Goal: Answer question/provide support: Answer question/provide support

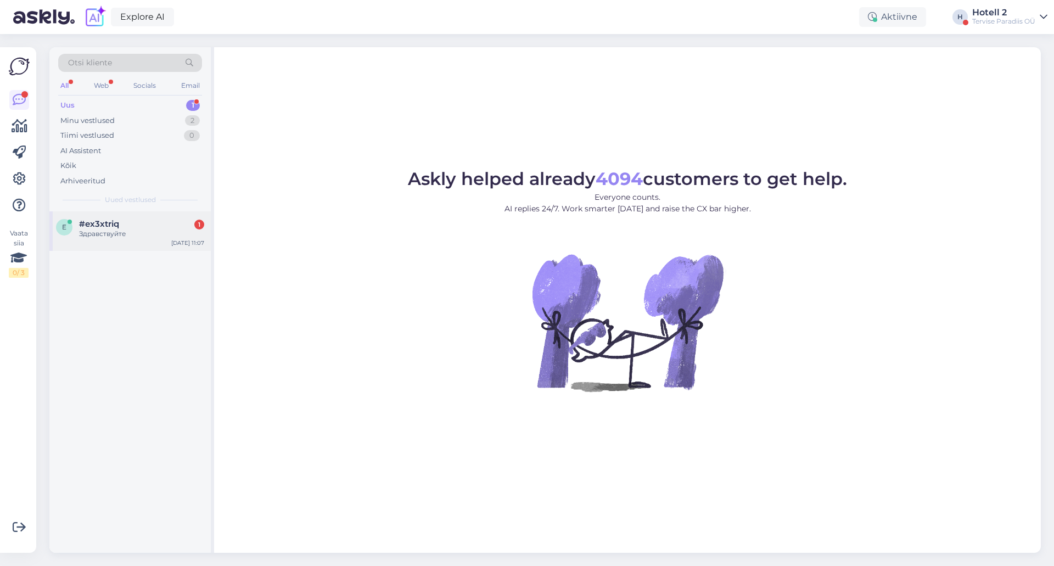
click at [158, 215] on div "e #ex3xtriq 1 Здравствуйте [DATE] 11:07" at bounding box center [129, 231] width 161 height 40
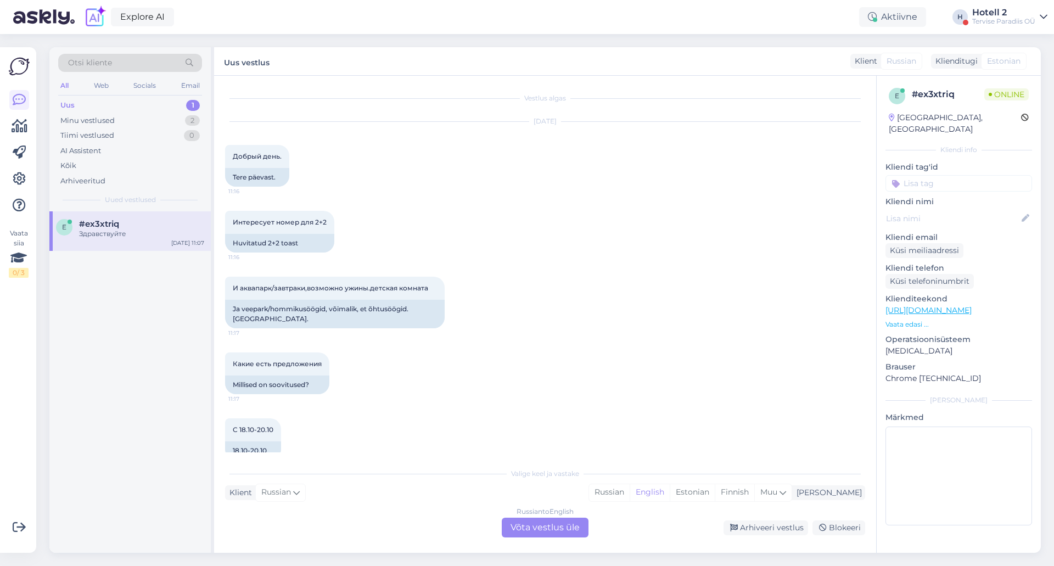
scroll to position [412, 0]
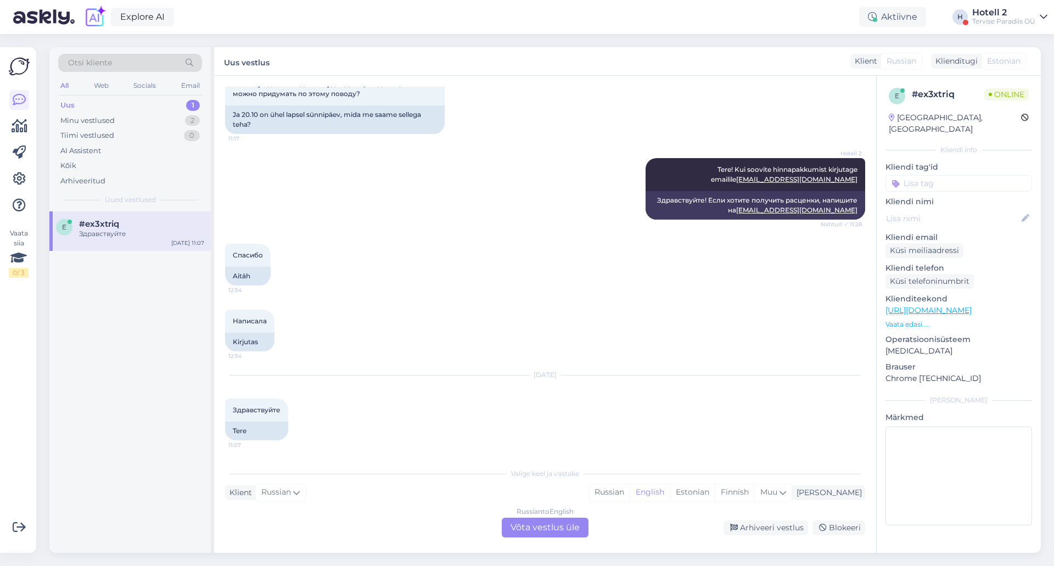
click at [530, 535] on div "Russian to English Võta vestlus üle" at bounding box center [545, 528] width 87 height 20
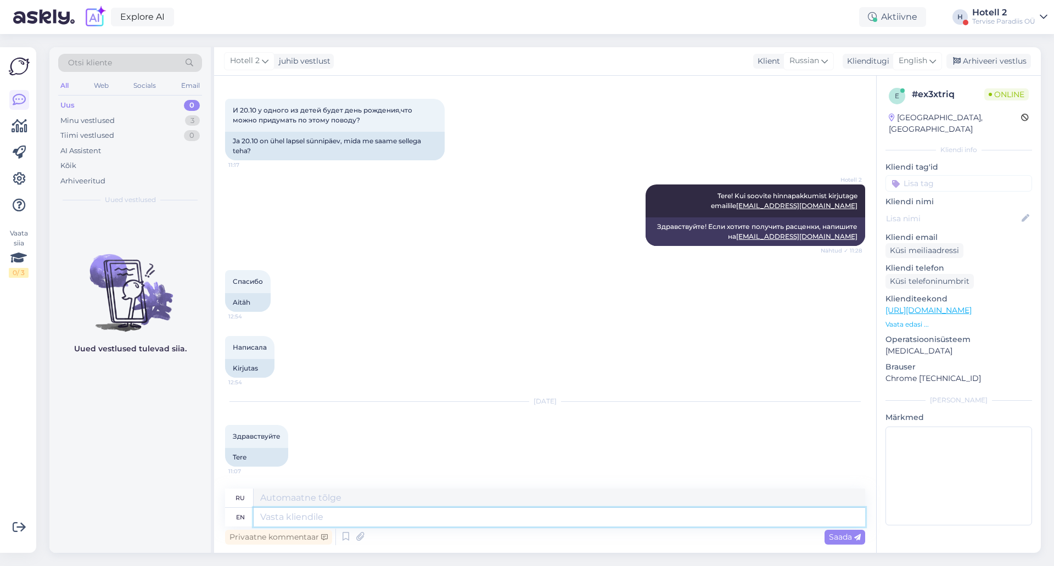
click at [309, 519] on textarea at bounding box center [559, 517] width 611 height 19
type textarea "Tere"
type textarea "Тере"
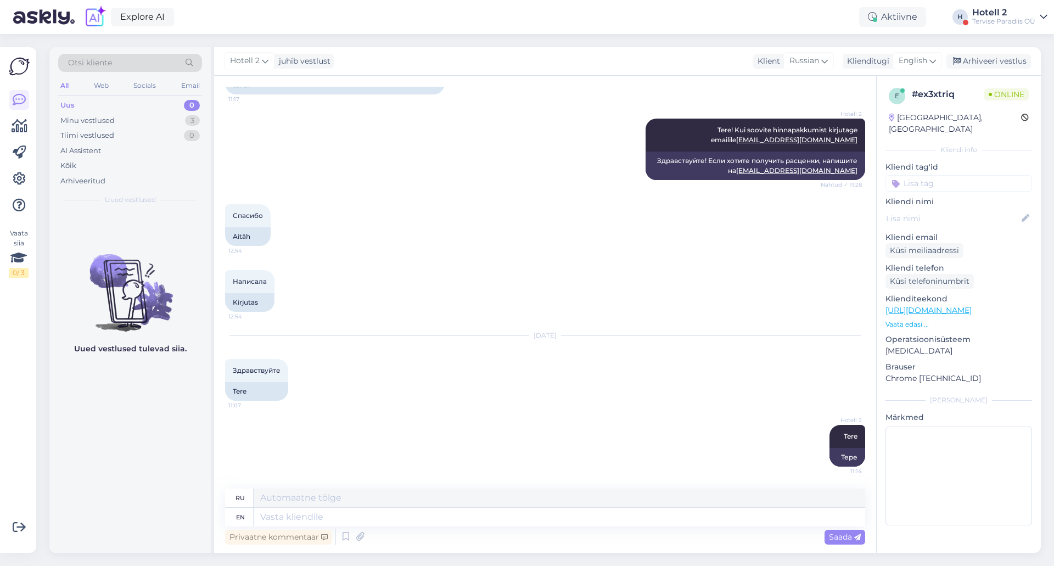
drag, startPoint x: 967, startPoint y: 60, endPoint x: 870, endPoint y: 3, distance: 112.2
click at [967, 60] on div "Arhiveeri vestlus" at bounding box center [988, 61] width 85 height 15
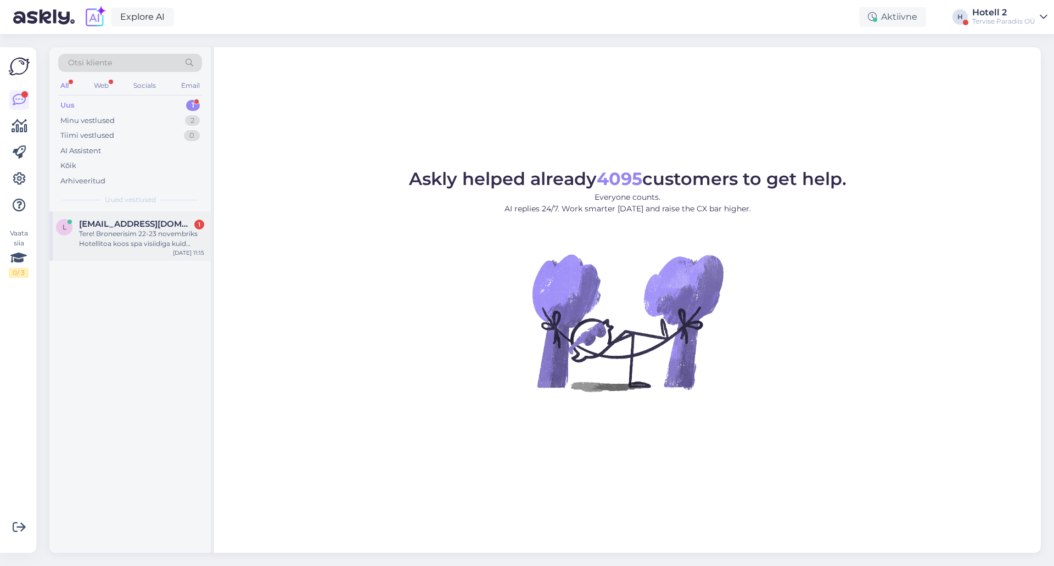
click at [111, 240] on div "Tere! Broneerisim 22-23 novembriks Hotellitoa koos spa visiidiga kuid ütleb, et…" at bounding box center [141, 239] width 125 height 20
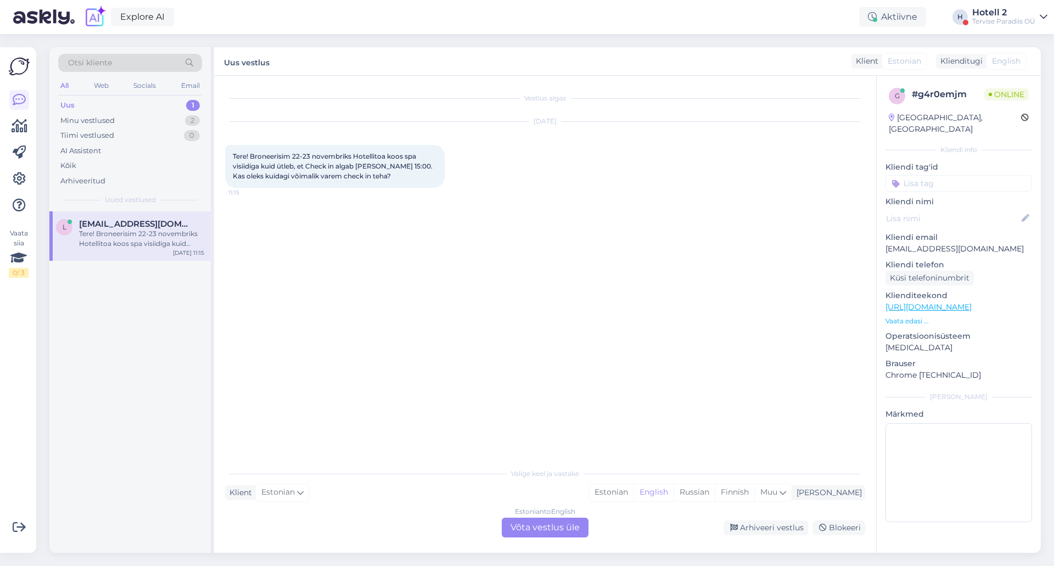
click at [554, 530] on div "Estonian to English Võta vestlus üle" at bounding box center [545, 528] width 87 height 20
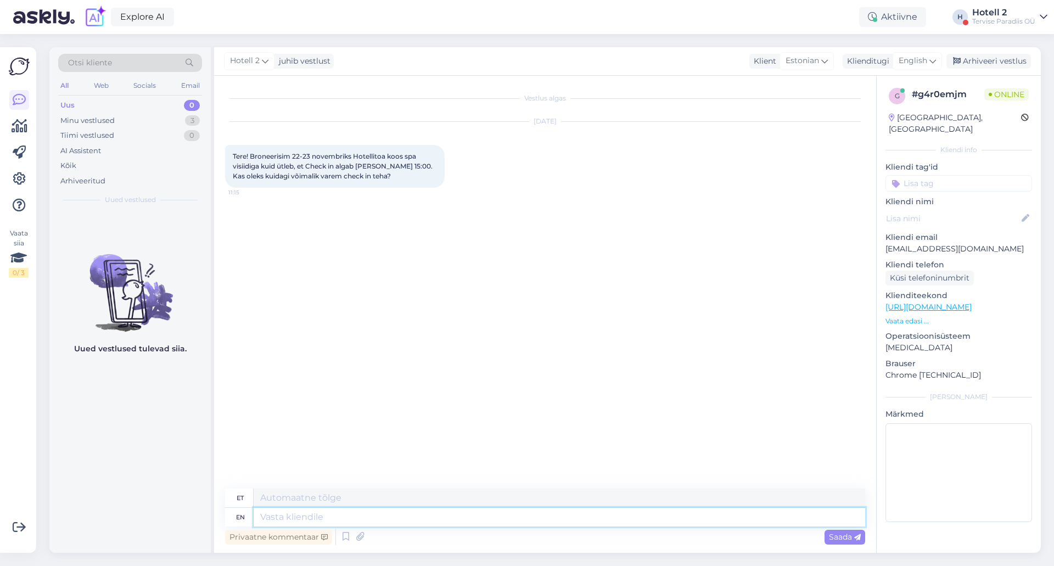
click at [381, 516] on textarea at bounding box center [559, 517] width 611 height 19
type textarea "Tere!"
type textarea "Tere! Hetkel"
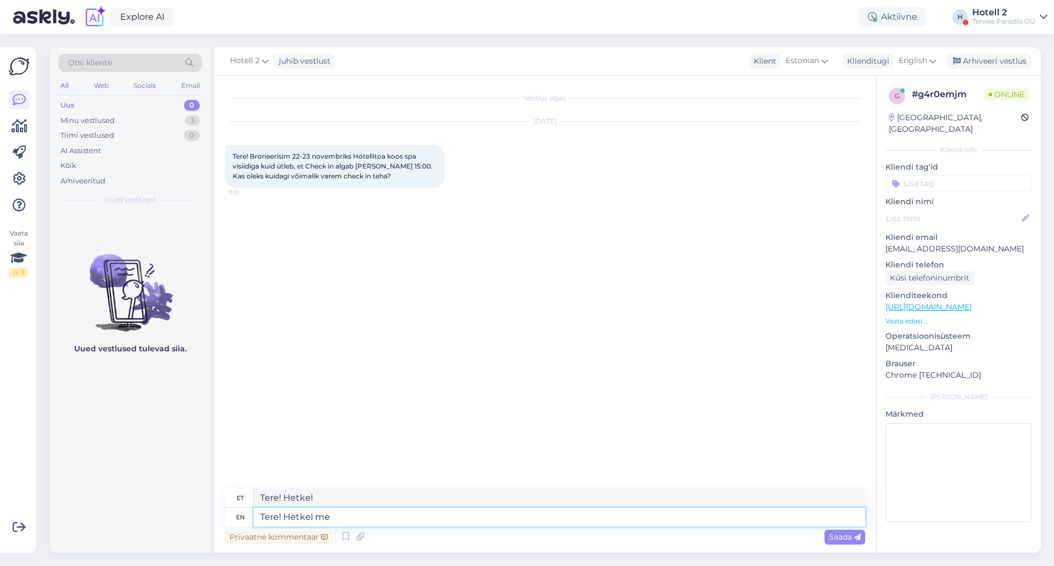
type textarea "Tere! Hetkel me s"
type textarea "Tere! Hetkel mind"
type textarea "Tere! Hetkel me seda"
type textarea "Tere! Hetkel me seda 100"
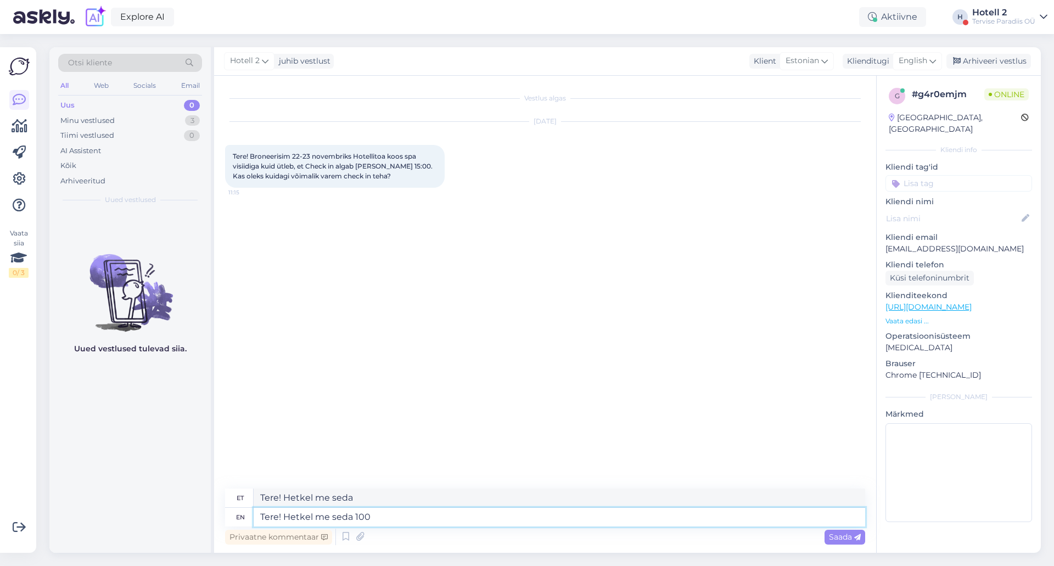
type textarea "Tere! Hetkel mulle seda 100"
type textarea "Tere! Hetkel me seda 100%"
type textarea "Tere! Hetkel mulle seda 100%"
type textarea "Tere! Hetkel me seda 100% lu"
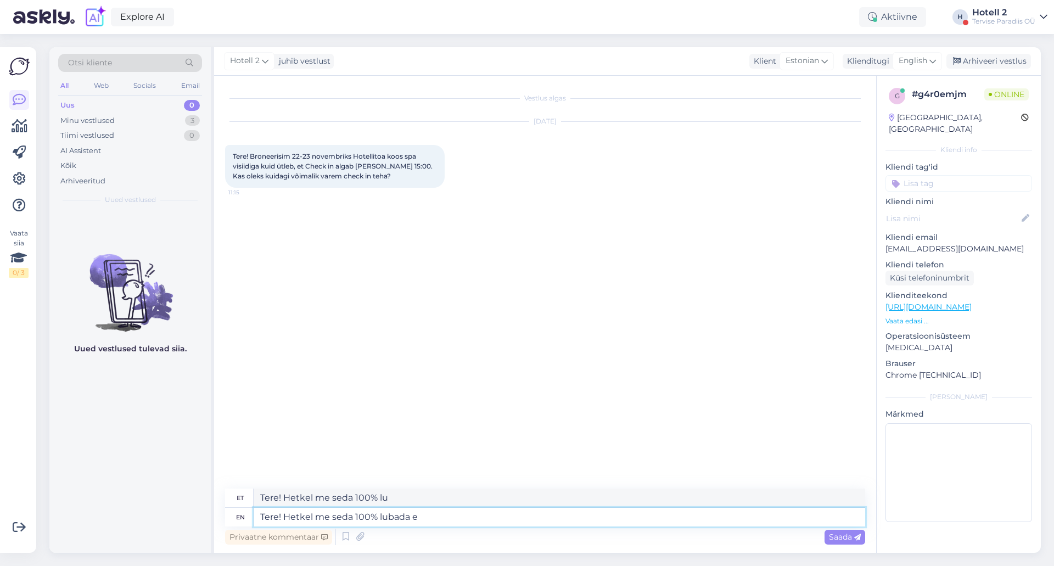
type textarea "Tere! Hetkel me seda 100% lubada ei"
type textarea "Tere! Hetkel me seda 100% lubada"
type textarea "Tere! Hetkel me seda 100% lubada ei s"
type textarea "Tere! Hetkel me seda 100% lubada ei"
type textarea "Tere! Hetkel me seda 100% lubada ei saa"
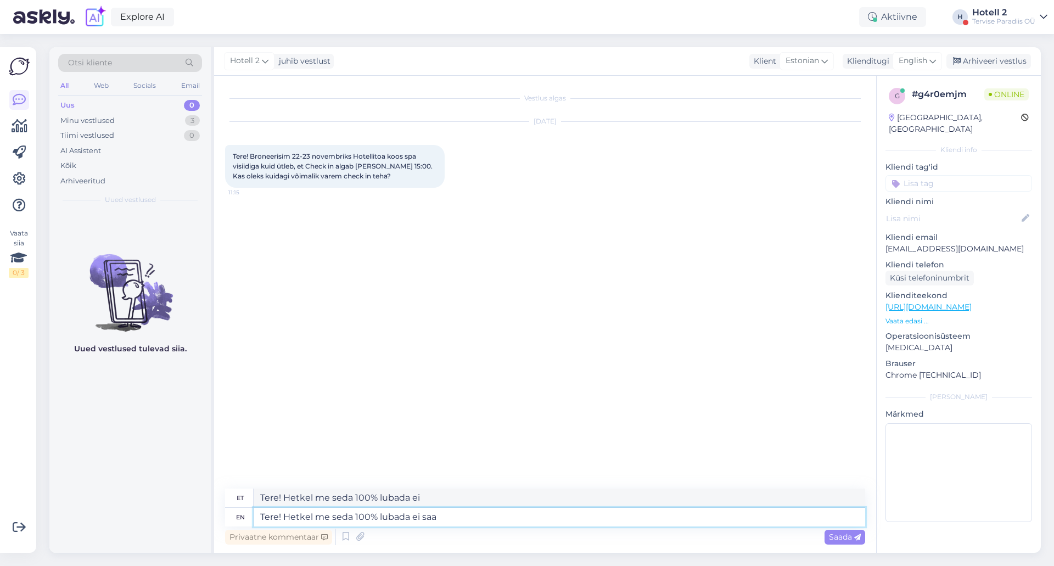
type textarea "Tere! Hetkel me seda 100% lubada ei saa"
type textarea "Tere! Hetkel me seda 100% lubada ei saa, k"
type textarea "Tere! Hetkel me seda 100% lubada ei saa,"
type textarea "Tere! Hetkel me seda 100% lubada ei saa, kuid"
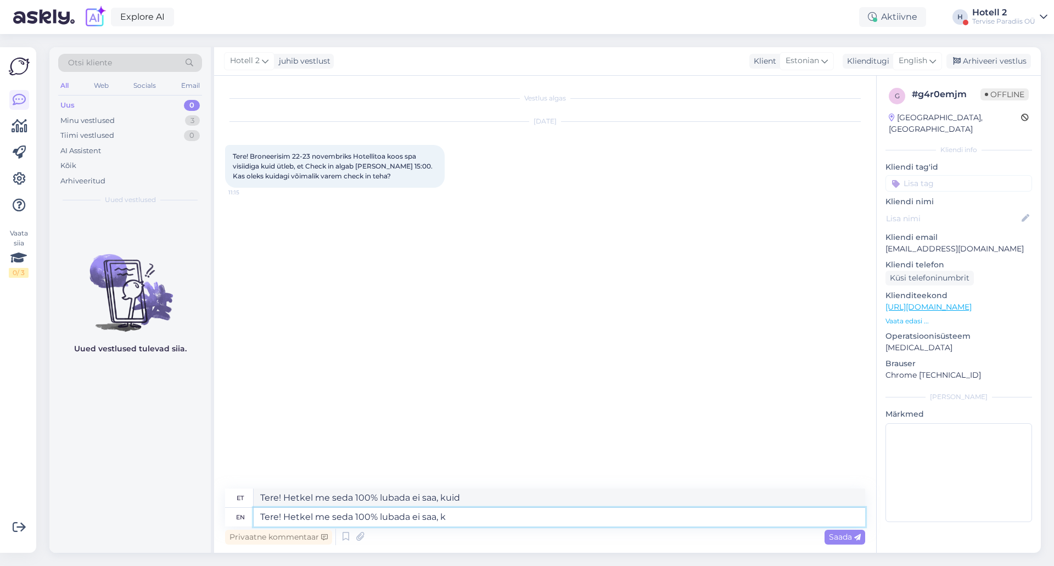
type textarea "Tere! Hetkel me seda 100% lubada ei saa,"
type textarea "Tere! Hetkel me seda 100% lubada ei saa, kuna s"
type textarea "Tere! Hetkel me seda 100% lubada ei saa, kuna"
type textarea "Tere! Hetkel me seda 100% lubada ei saa, kuna see"
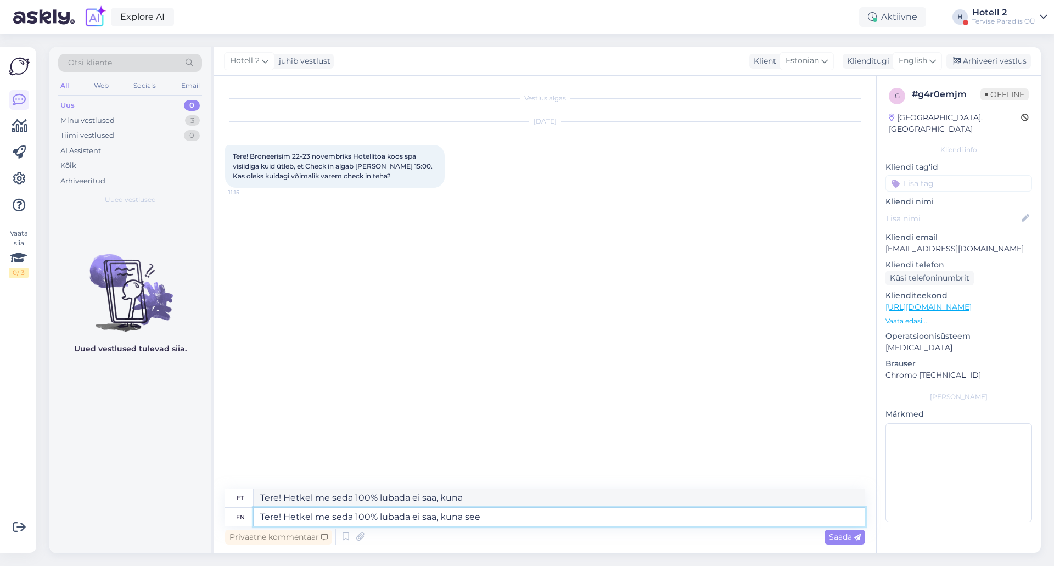
type textarea "Tere! Hetkel me seda 100% lubada ei saa, kuna see"
type textarea "Tere! Hetkel me seda 100% lubada ei saa, kuna see sõltub"
type textarea "Tere! Hetkel me seda 100% lubada ei saa, kuna see sõltub meie"
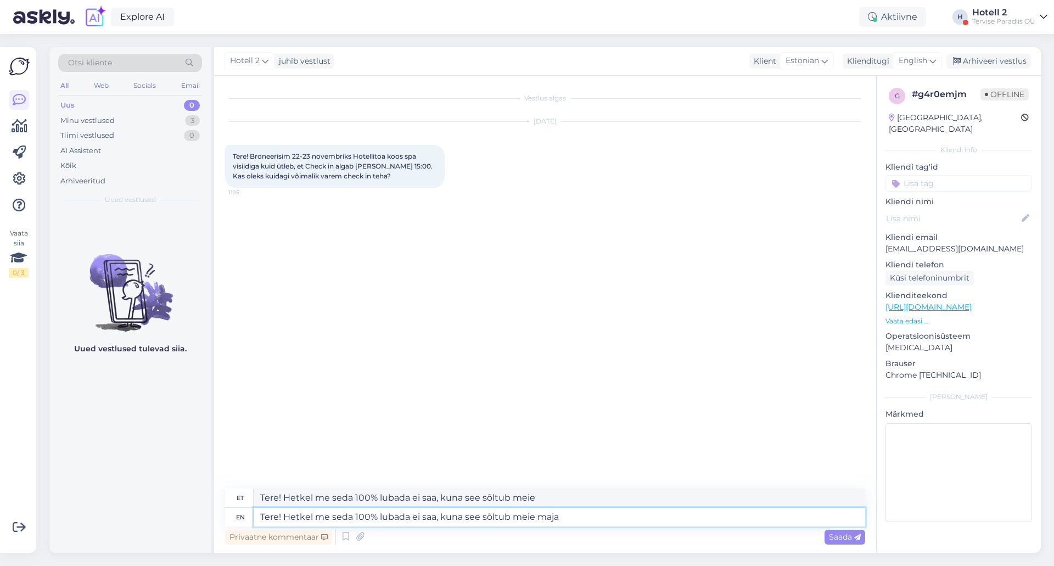
type textarea "Tere! Hetkel me seda 100% lubada ei saa, kuna see sõltub meie maja"
type textarea "Tere! Hetkel me seda 100% lubada ei saa, kuna see sõltub meie majast"
type textarea "Tere! Hetkel me seda 100% lubada ei saa, kuna see sõltub meie maja saadavusest"
type textarea "Tere! Hetkel me seda 100% lubada ei saa, kuna see sõltub meie maja saadavusest.…"
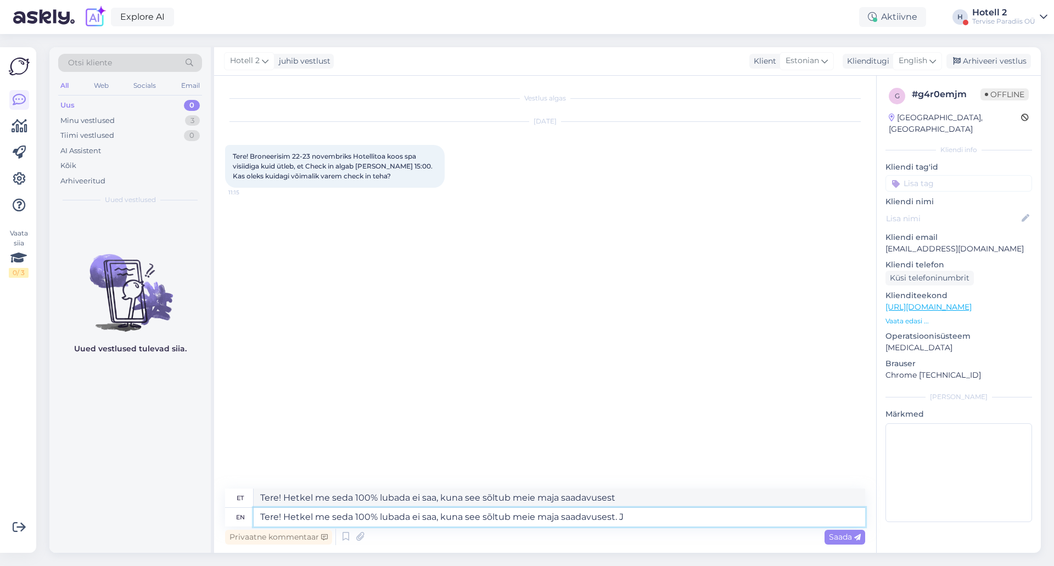
type textarea "Tere! Hetkel me seda 100% lubada ei saa, kuna see sõltub meie maja saadavusest."
type textarea "Tere! Hetkel me seda 100% lubada ei saa, kuna see sõltub meie maja saadavusest.…"
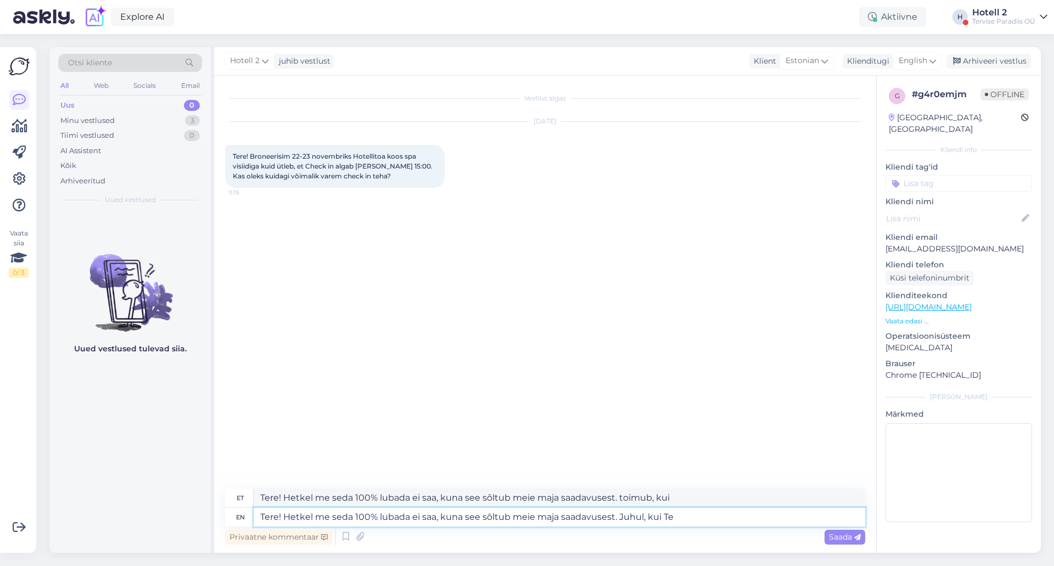
type textarea "Tere! Hetkel me seda 100% lubada ei saa, kuna see sõltub meie maja saadavusest.…"
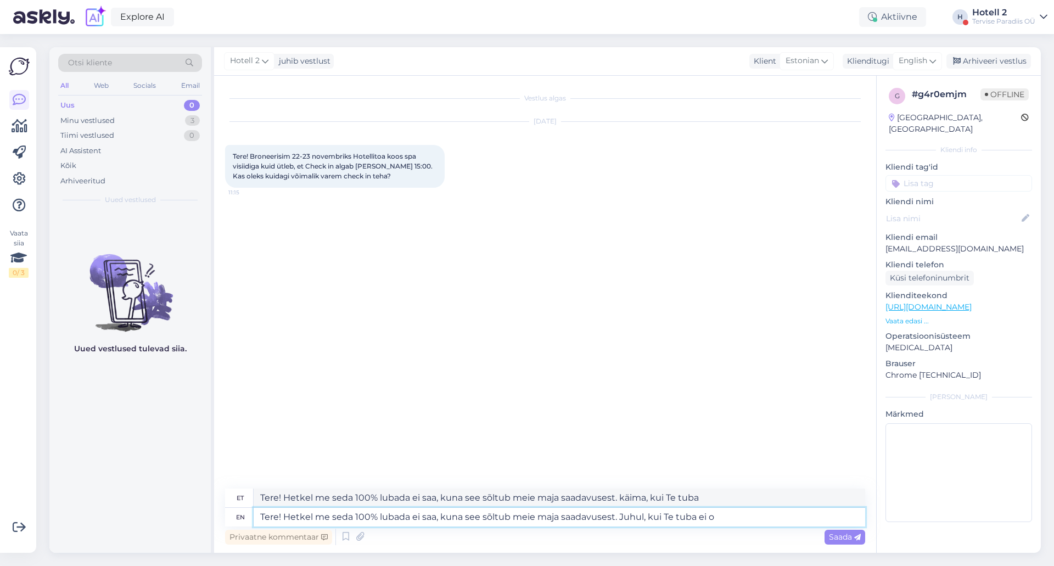
type textarea "Tere! Hetkel me seda 100% lubada ei saa, kuna see sõltub meie maja saadavusest.…"
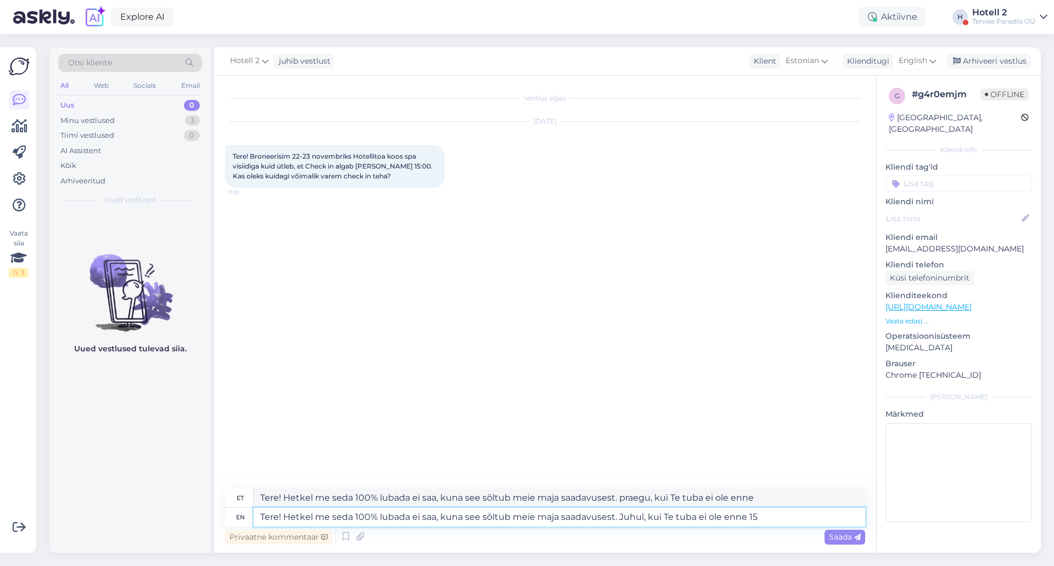
type textarea "Tere! Hetkel me seda 100% lubada ei saa, kuna see sõltub meie maja saadavusest.…"
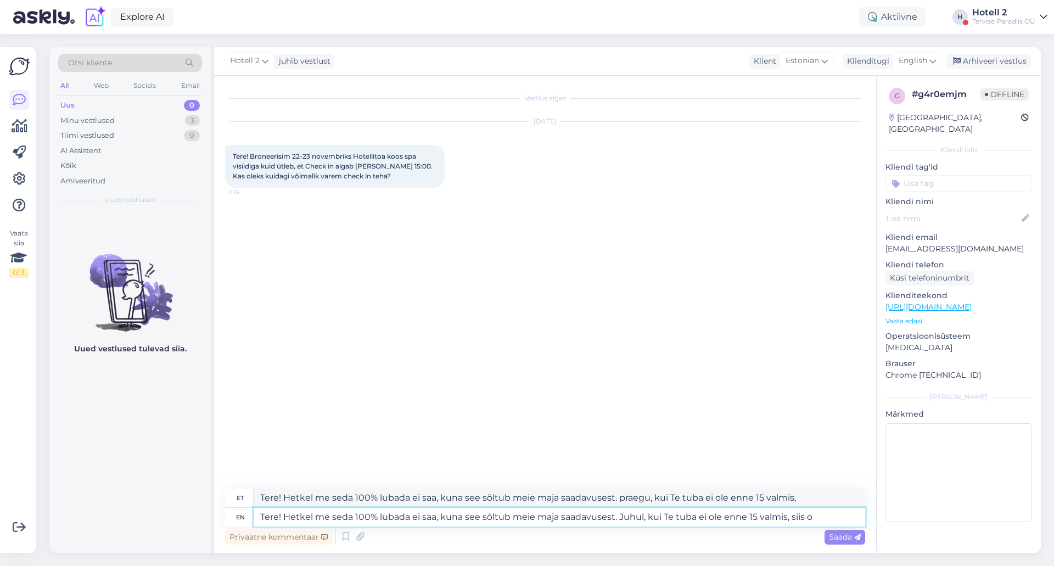
type textarea "Tere! Hetkel me seda 100% lubada ei saa, kuna see sõltub meie maja saadavusest.…"
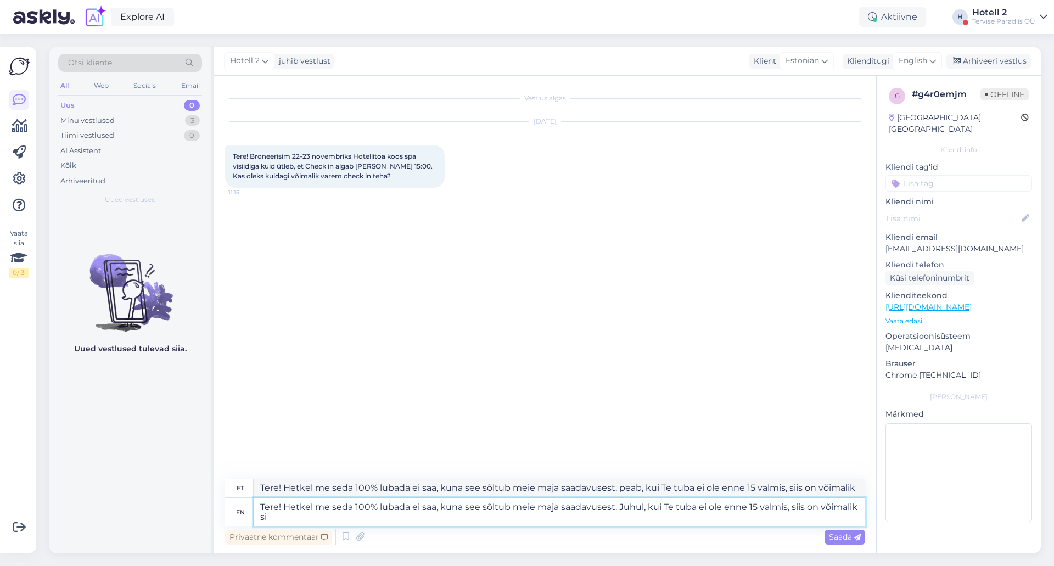
type textarea "Tere! Hetkel me seda 100% lubada ei saa, kuna see sõltub meie maja saadavusest.…"
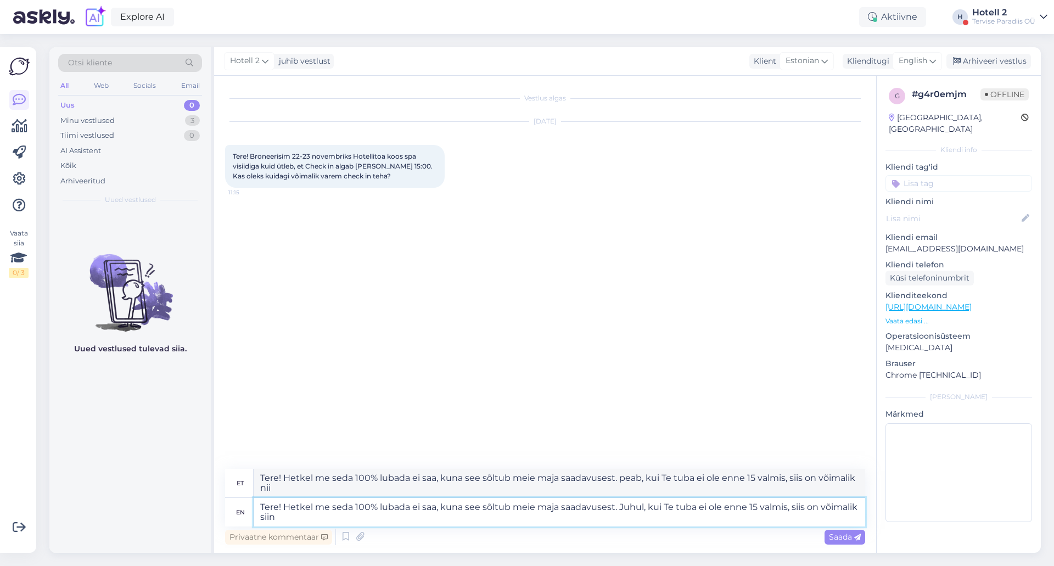
type textarea "Tere! Hetkel me seda 100% lubada ei saa, kuna see sõltub meie maja saadavusest.…"
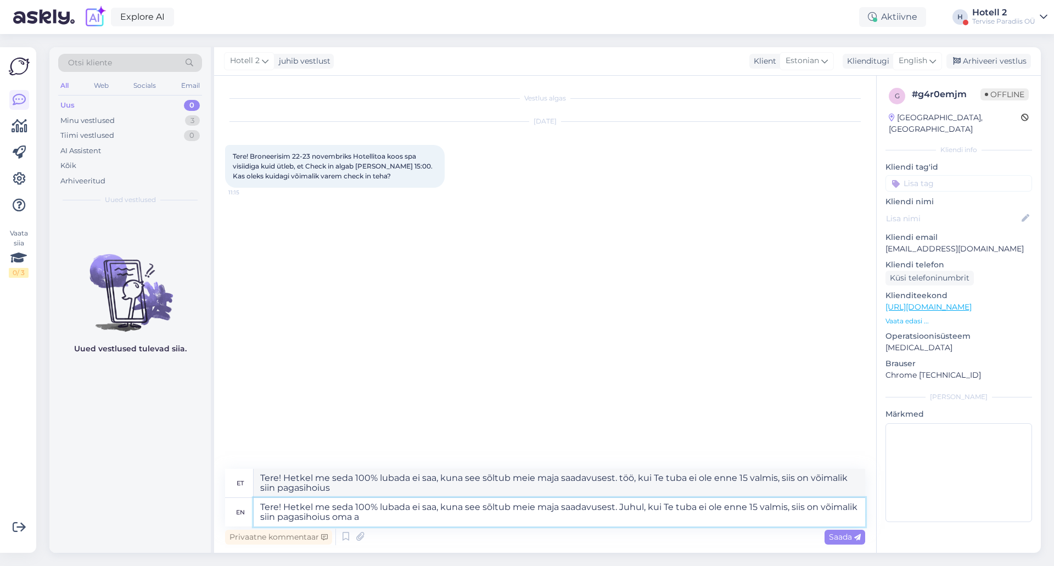
type textarea "Tere! Hetkel me seda 100% lubada ei saa, kuna see sõltub meie maja saadavusest.…"
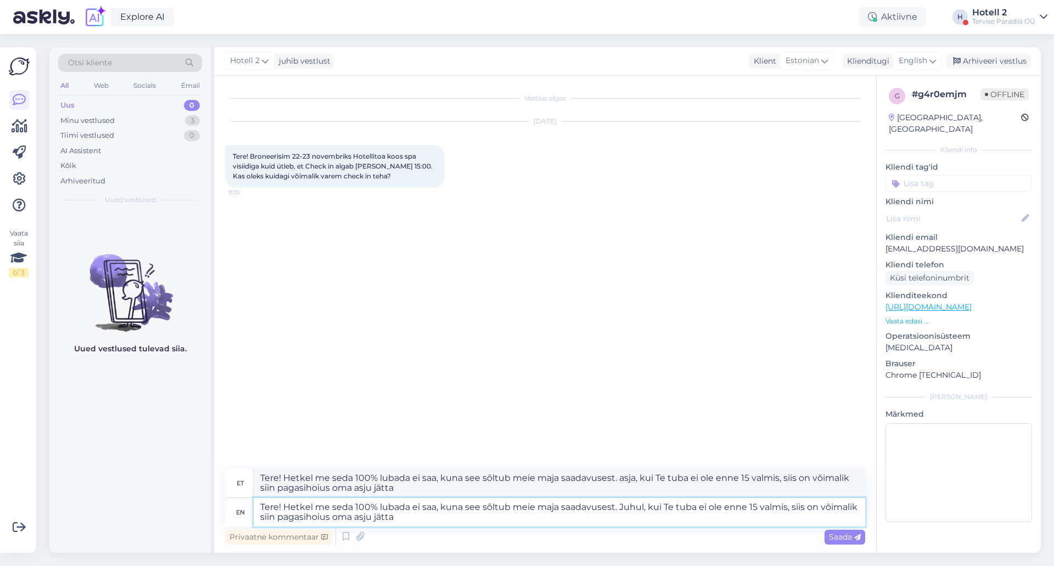
type textarea "Tere! Hetkel me seda 100% lubada ei saa, kuna see sõltub meie maja saadavusest.…"
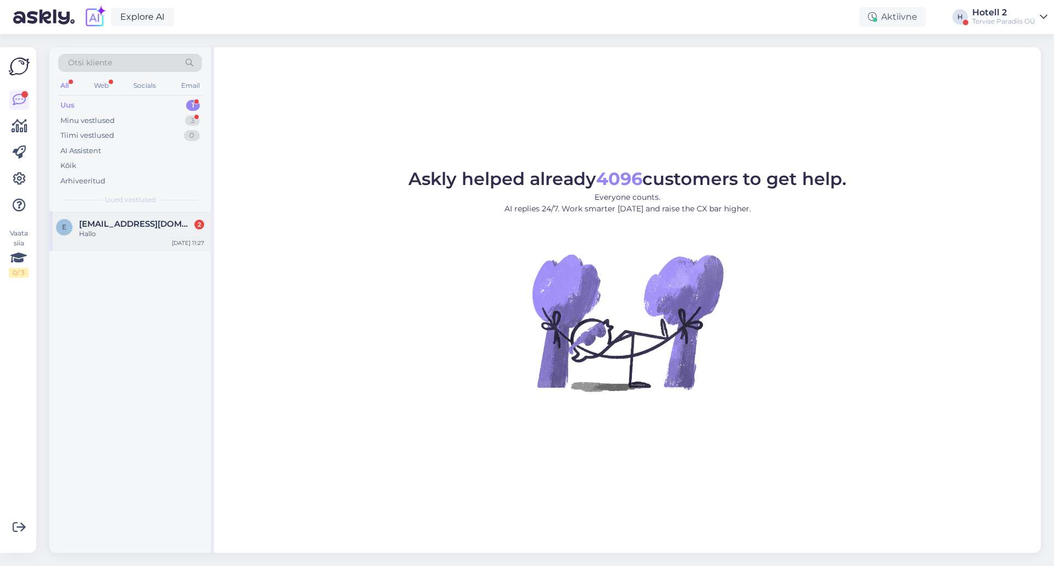
click at [95, 216] on div "e [EMAIL_ADDRESS][DOMAIN_NAME] 2 Hallo [DATE] 11:27" at bounding box center [129, 231] width 161 height 40
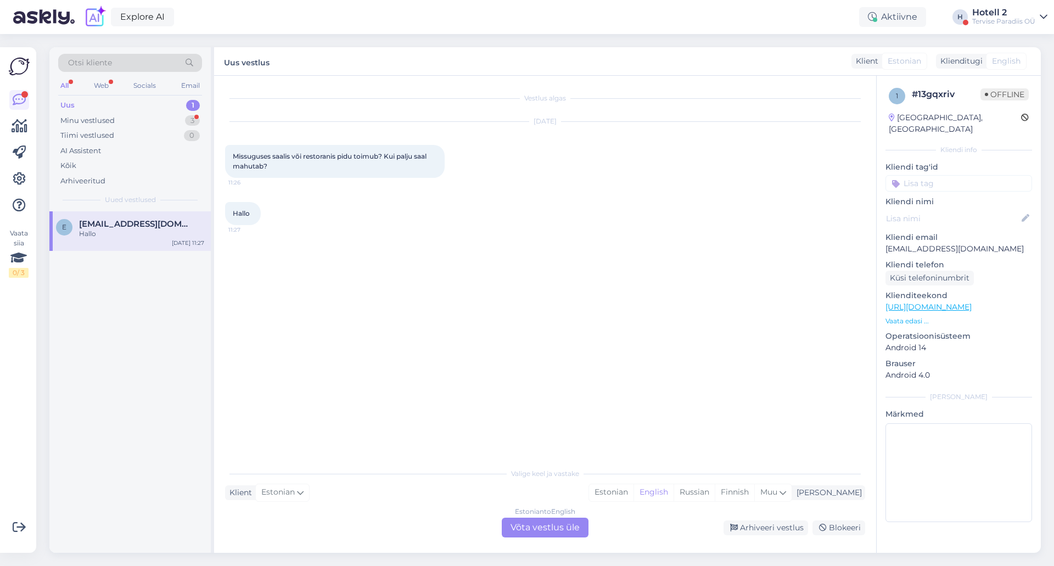
click at [544, 533] on div "Estonian to English Võta vestlus üle" at bounding box center [545, 528] width 87 height 20
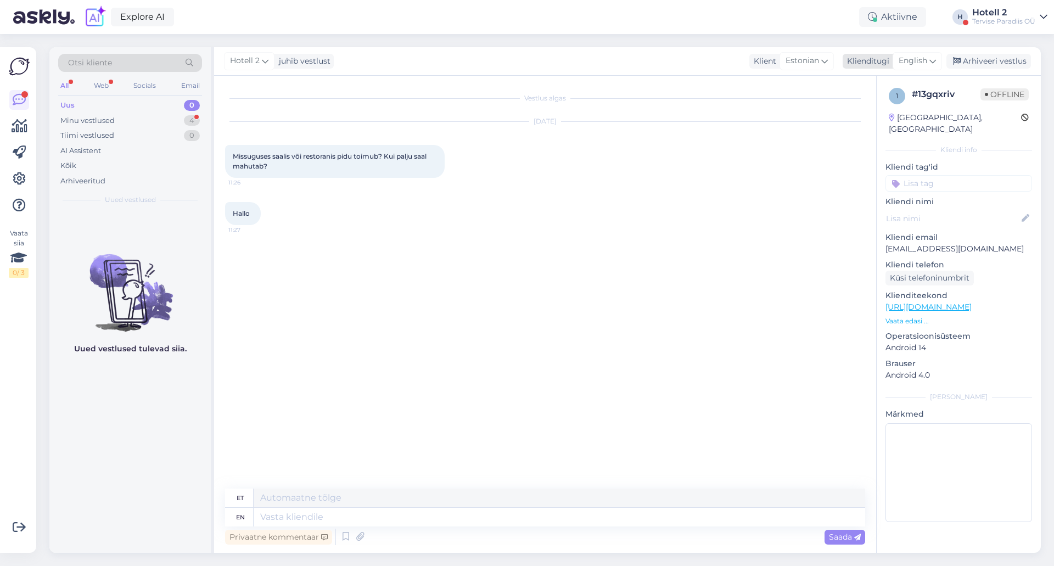
click at [920, 59] on span "English" at bounding box center [912, 61] width 29 height 12
type input "es"
click at [868, 127] on link "Estonian" at bounding box center [892, 128] width 121 height 18
click at [252, 514] on textarea at bounding box center [545, 514] width 640 height 23
type textarea "Tere! Kas Te soovite ise korraldada või mõtlete mõnda kindlat üritust?"
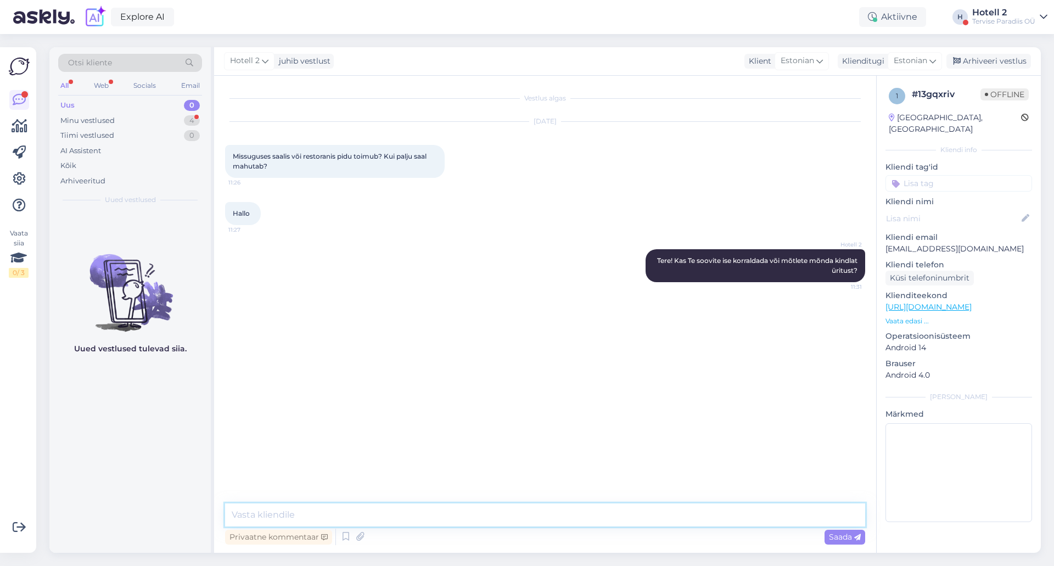
paste textarea "https://terviseparadiis.ee/konverents/#8-korruse-saal"
type textarea "https://terviseparadiis.ee/konverents/#8-korruse-saal"
type textarea "Siin saate ise uurida"
click at [134, 122] on div "Minu vestlused 4" at bounding box center [130, 120] width 144 height 15
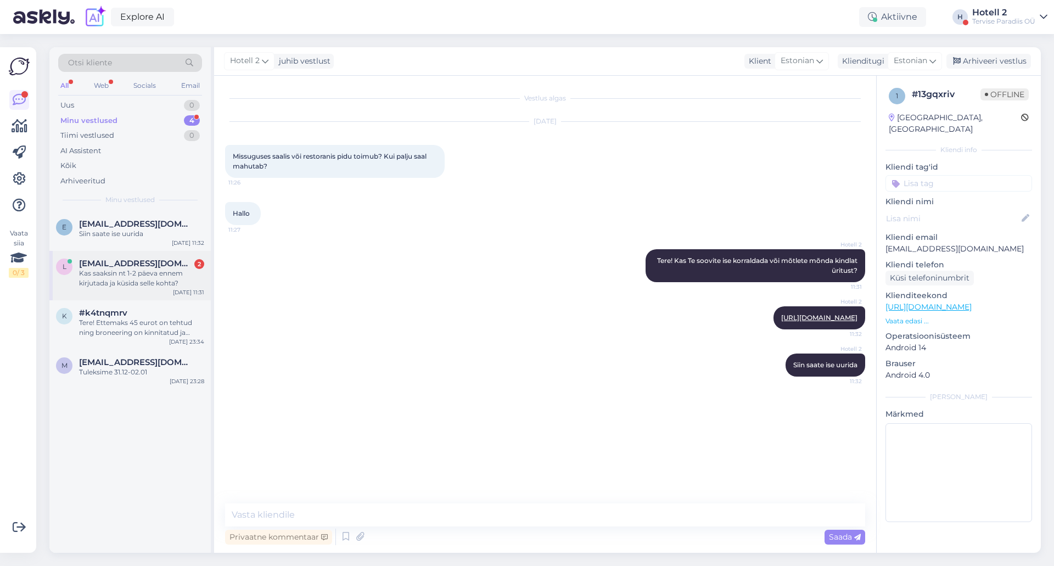
click at [120, 283] on div "Kas saaksin nt 1-2 päeva ennem kirjutada ja küsida selle kohta?" at bounding box center [141, 278] width 125 height 20
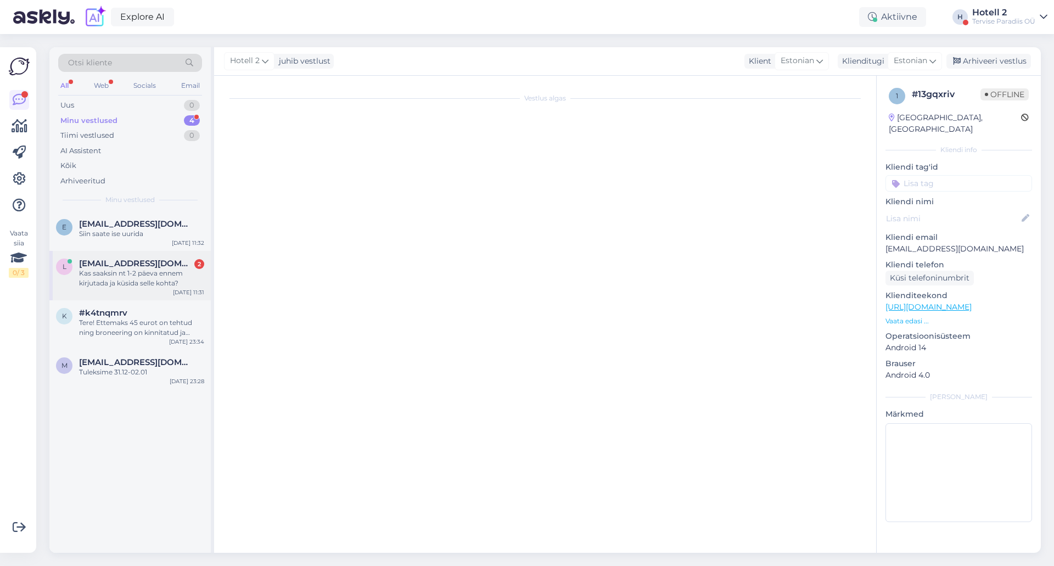
scroll to position [16, 0]
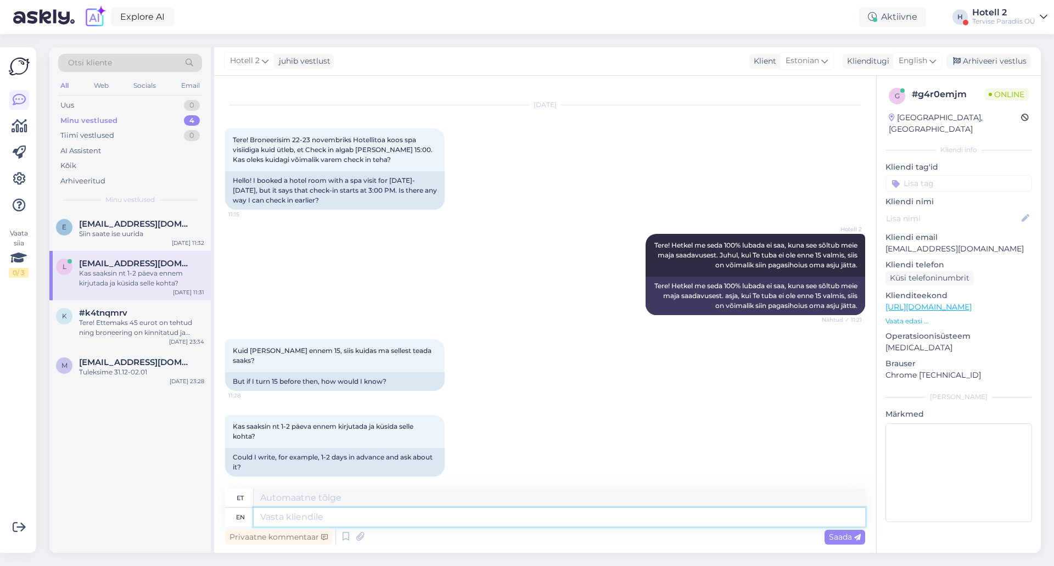
click at [287, 519] on textarea at bounding box center [559, 517] width 611 height 19
type textarea "1-2"
type textarea "1-2 days"
type textarea "1-2 päeva"
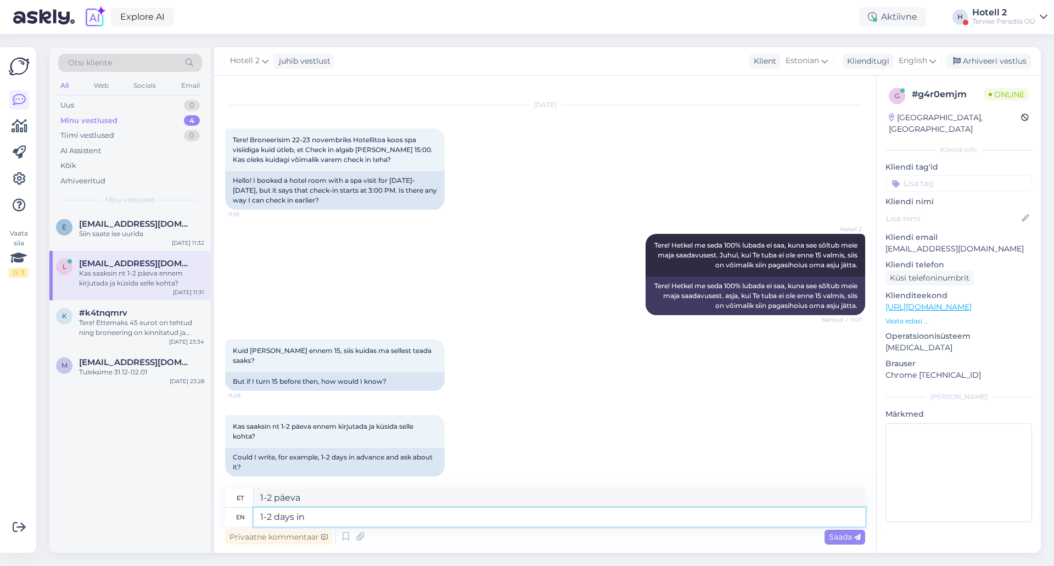
type textarea "1-2 days in a"
type textarea "1-2 päeva jooksul"
type textarea "1-2 days in advance"
type textarea "1-2 päeva ette"
type textarea "1-2 days in advance its not"
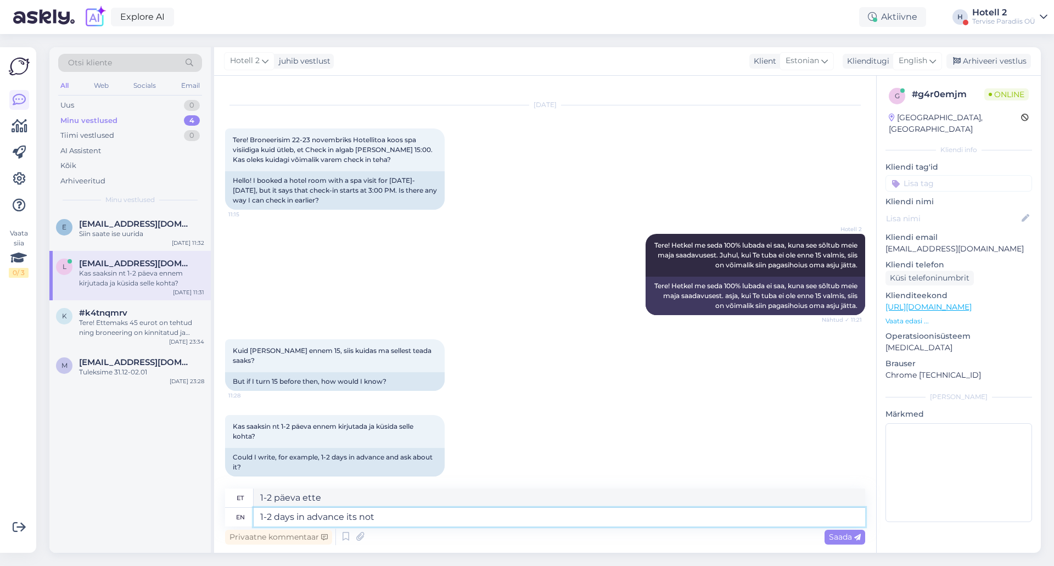
type textarea "1-2 päeva ette, see pole nii."
type textarea "1-2 days in advance its not possible, o"
type textarea "1-2 päeva ette pole võimalik"
type textarea "1-2 days in advance its not possible, on"
type textarea "1-2 päeva ette teatamine pole võimalik"
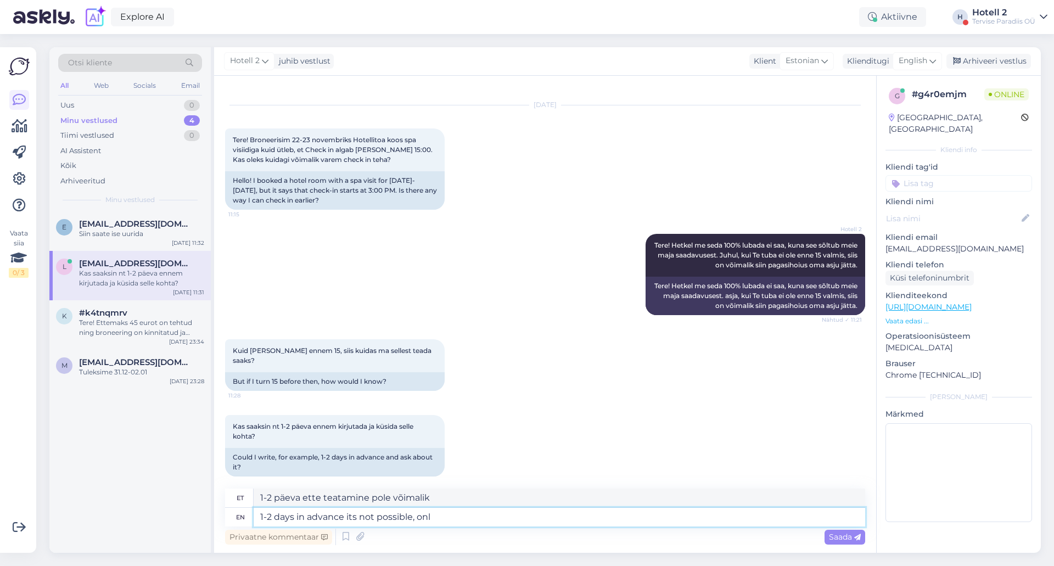
type textarea "1-2 days in advance its not possible, only"
type textarea "1-2 päeva ette pole võimalik, aga ainult"
type textarea "1-2 days in advance its not possible, only the"
type textarea "1-2 päeva ette pole võimalik, ainult"
type textarea "1-2 days in advance its not possible, only the same"
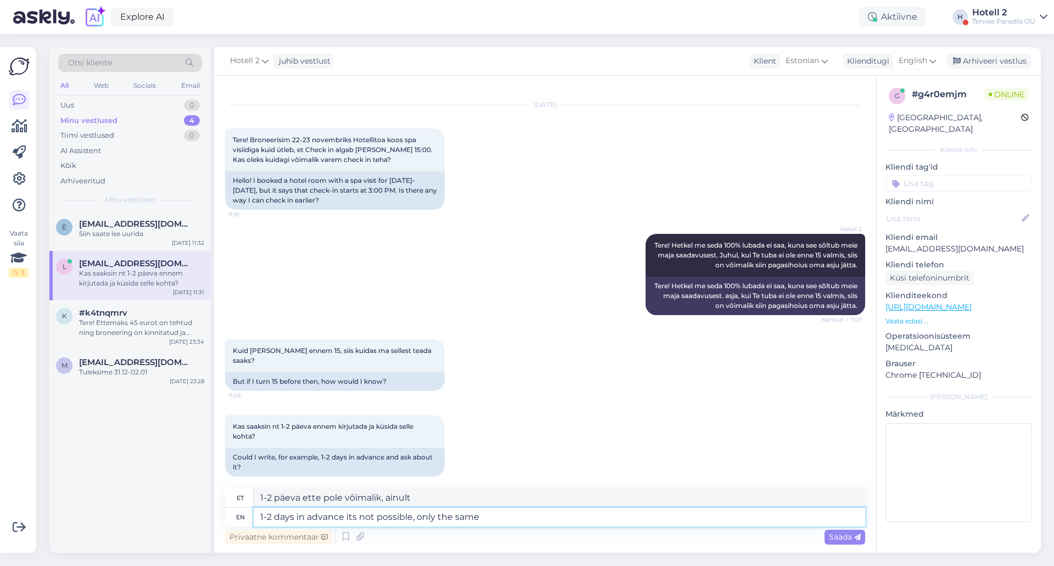
type textarea "1-2 päeva ette pole võimalik, ainult sama palju."
type textarea "1-2 days in advance its not possible, only the same day"
type textarea "1-2 päeva ette pole võimalik, ainult samal päeval."
type textarea "1-2 days in advance its not possible, only the same day, when tou"
type textarea "1-2 päeva ette pole võimalik, ainult samal päeval, kui sa"
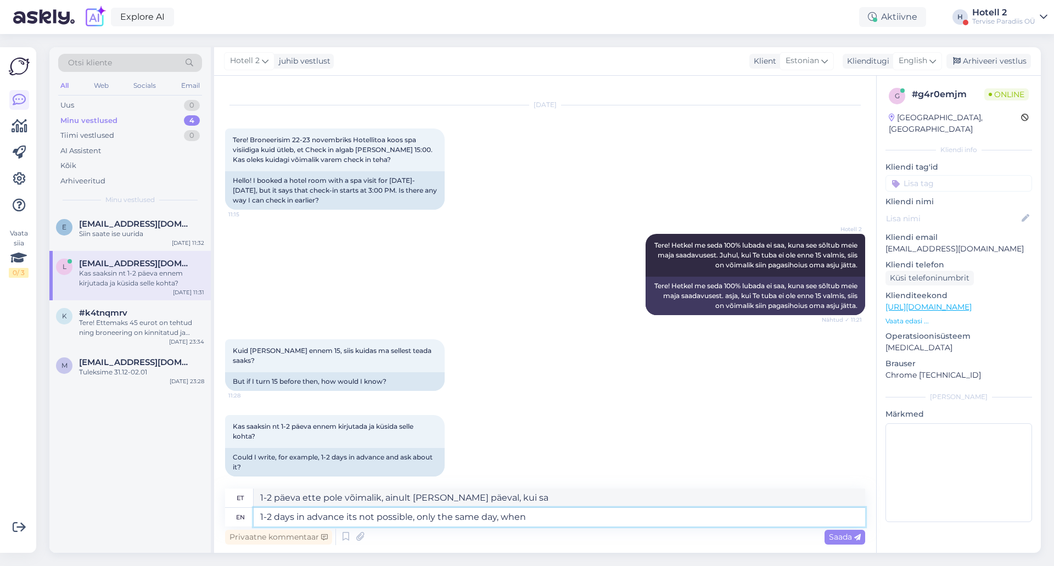
type textarea "1-2 days in advance its not possible, only the same day, when"
type textarea "1-2 päeva ette pole võimalik, ainult samal päeval."
type textarea "1-2 days in advance its not possible, only the same day, when you a"
type textarea "1-2 päeva ette pole võimalik, ainult samal päeval, kui te..."
type textarea "1-2 days in advance its not possible, only the same day, when you arrive"
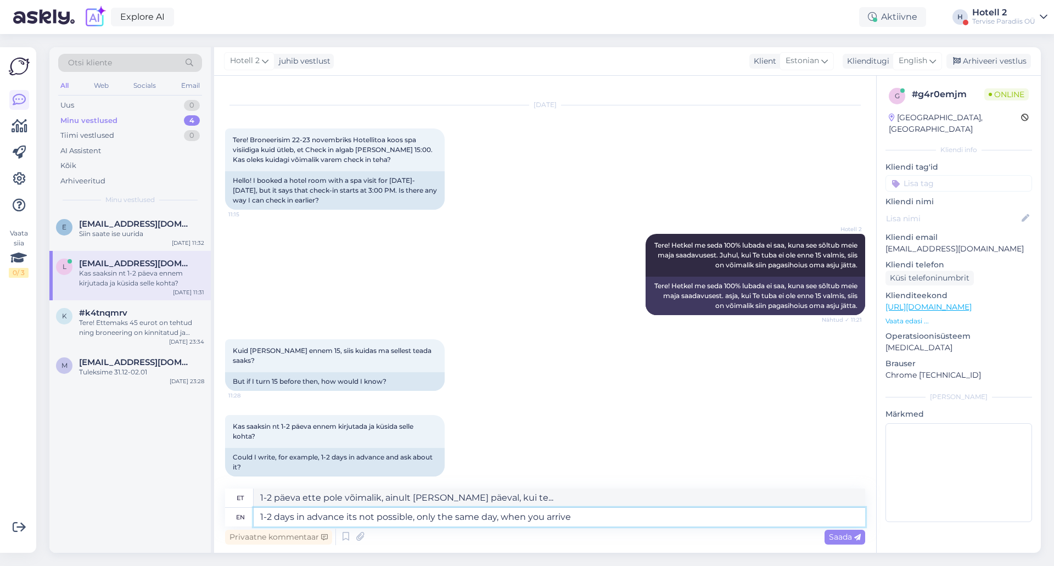
type textarea "1-2 päeva ette pole võimalik, ainult samal päeval, kui saabute."
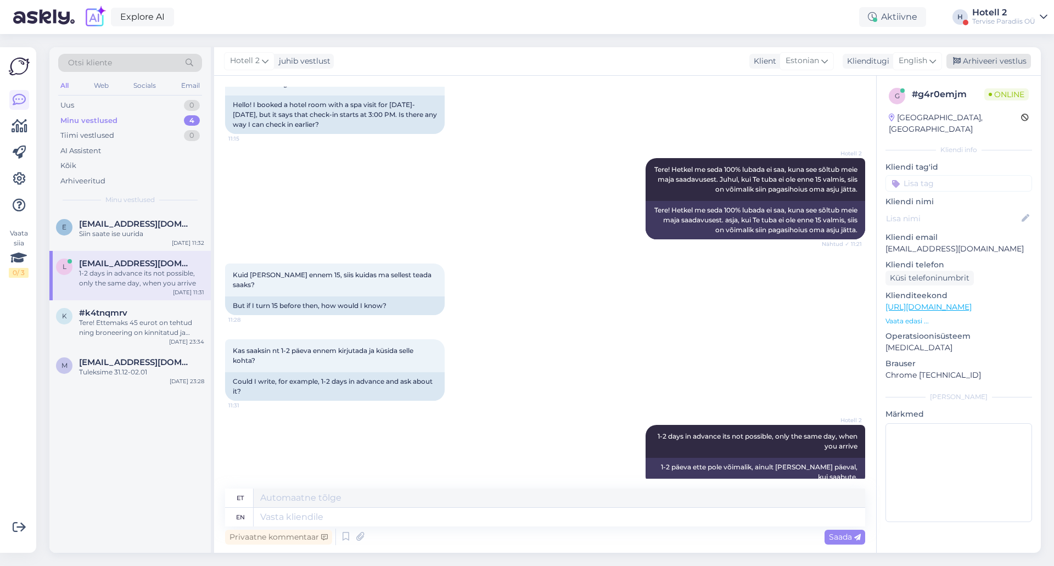
click at [988, 62] on div "Arhiveeri vestlus" at bounding box center [988, 61] width 85 height 15
